Goal: Obtain resource: Obtain resource

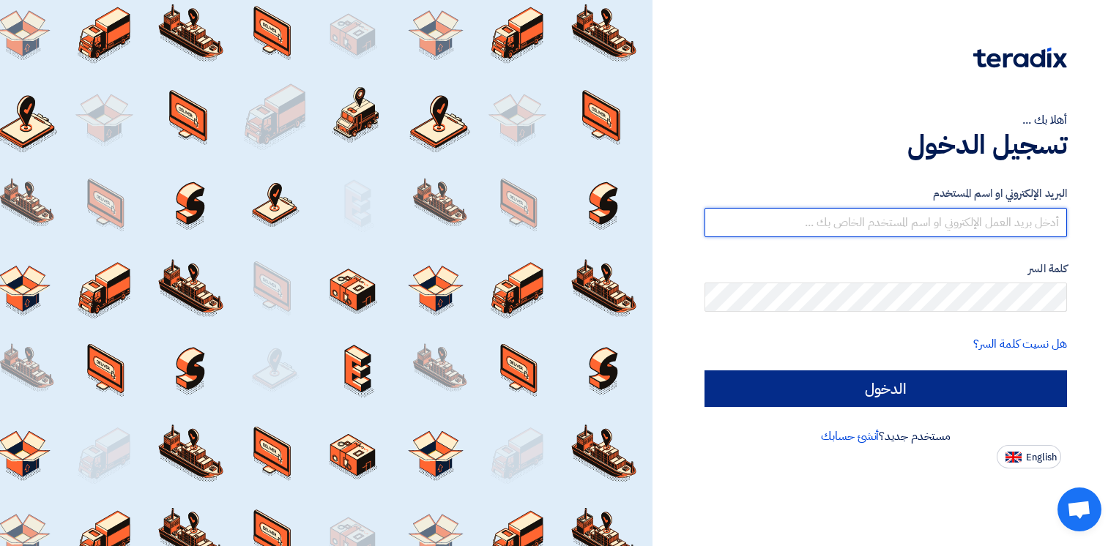
type input "[PERSON_NAME][EMAIL_ADDRESS][DOMAIN_NAME]"
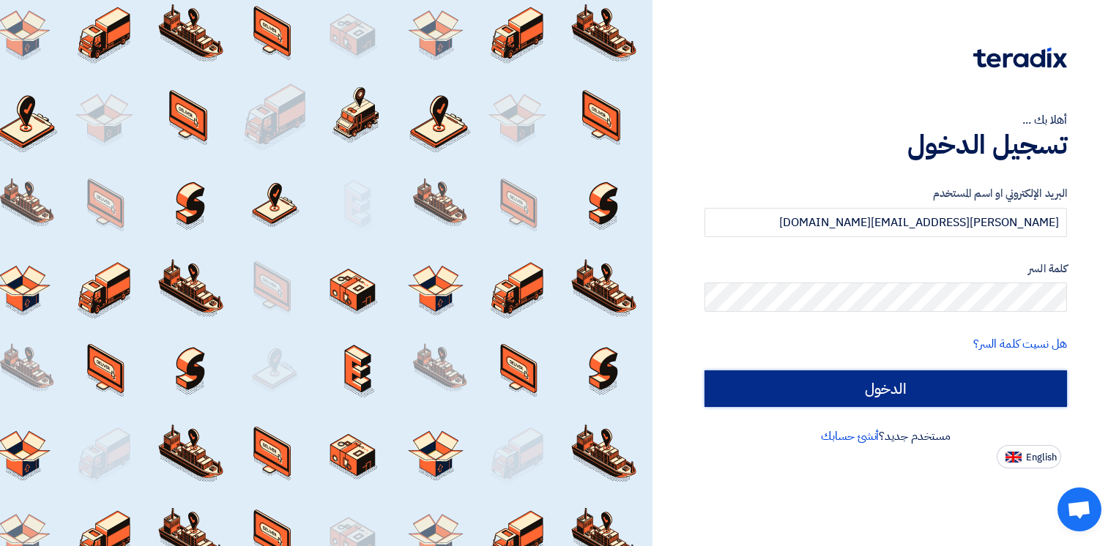
click at [866, 386] on input "الدخول" at bounding box center [886, 389] width 363 height 37
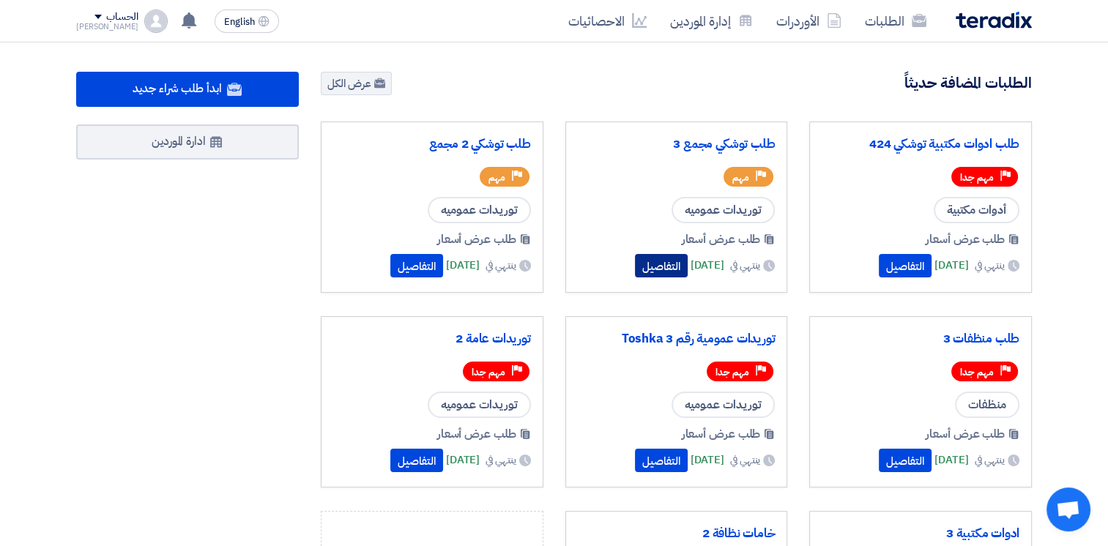
click at [636, 259] on button "التفاصيل" at bounding box center [661, 265] width 53 height 23
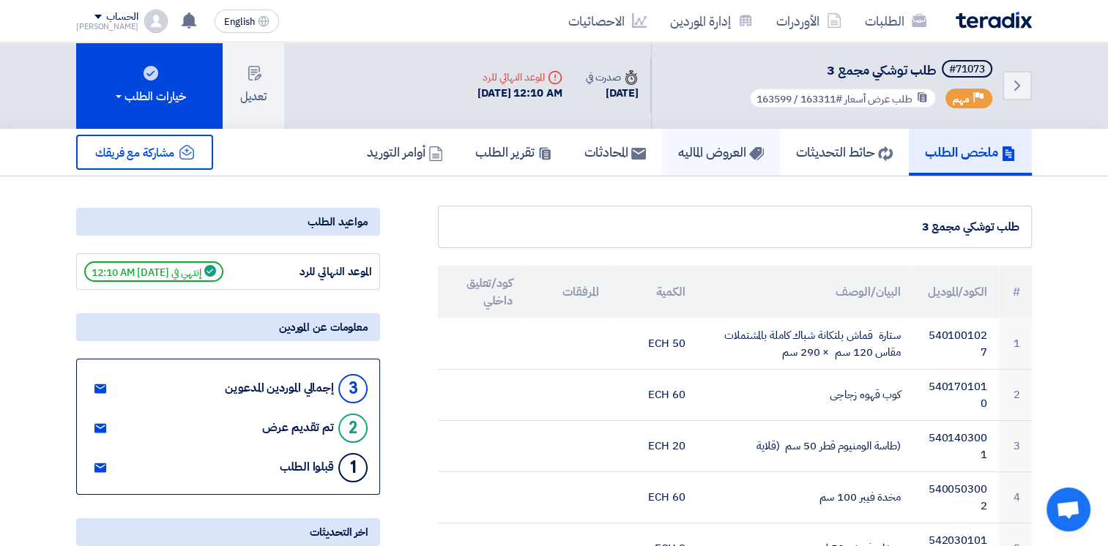
click at [694, 151] on h5 "العروض الماليه" at bounding box center [721, 152] width 86 height 17
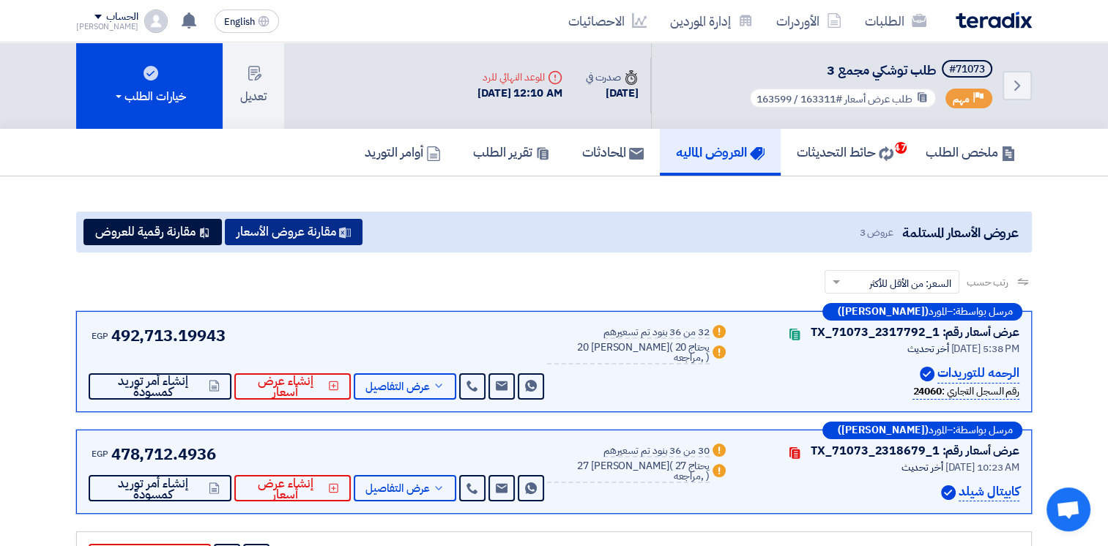
click at [331, 223] on button "مقارنة عروض الأسعار" at bounding box center [294, 232] width 138 height 26
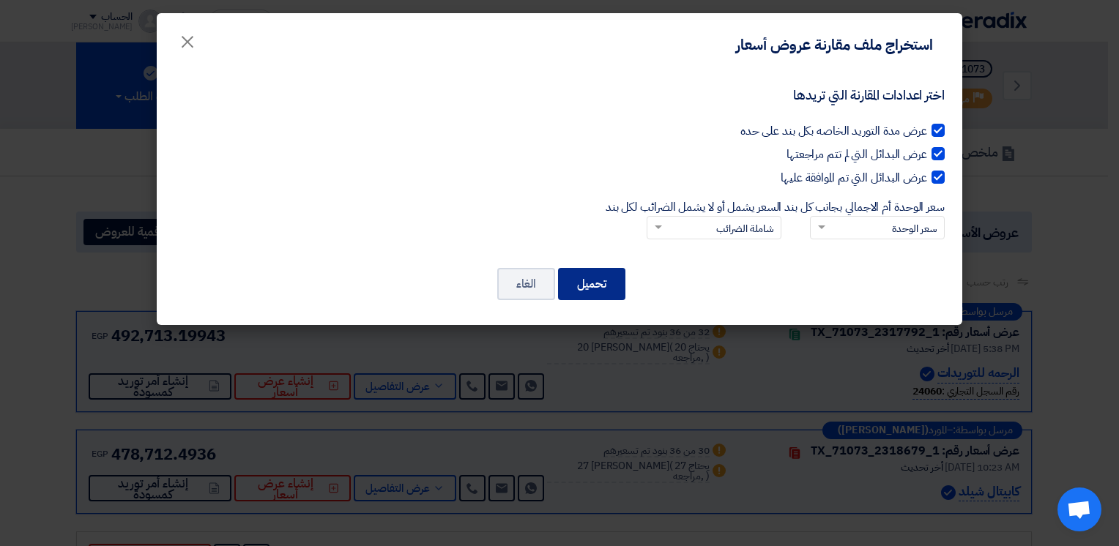
click at [612, 275] on button "تحميل" at bounding box center [591, 284] width 67 height 32
